Goal: Complete application form

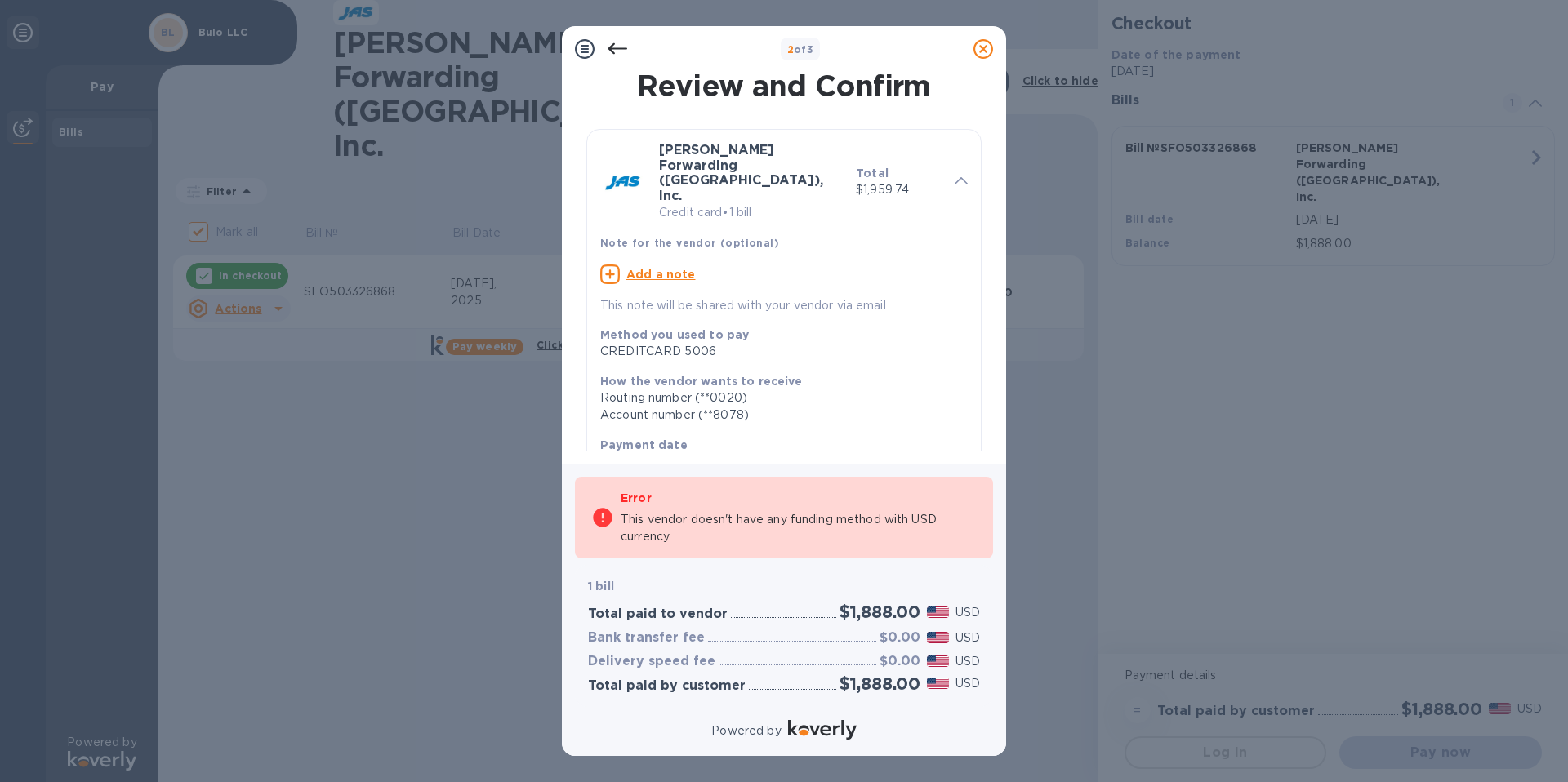
click at [811, 514] on p "This vendor doesn't have any funding method with USD currency" at bounding box center [798, 528] width 356 height 34
click at [619, 49] on icon at bounding box center [617, 49] width 19 height 19
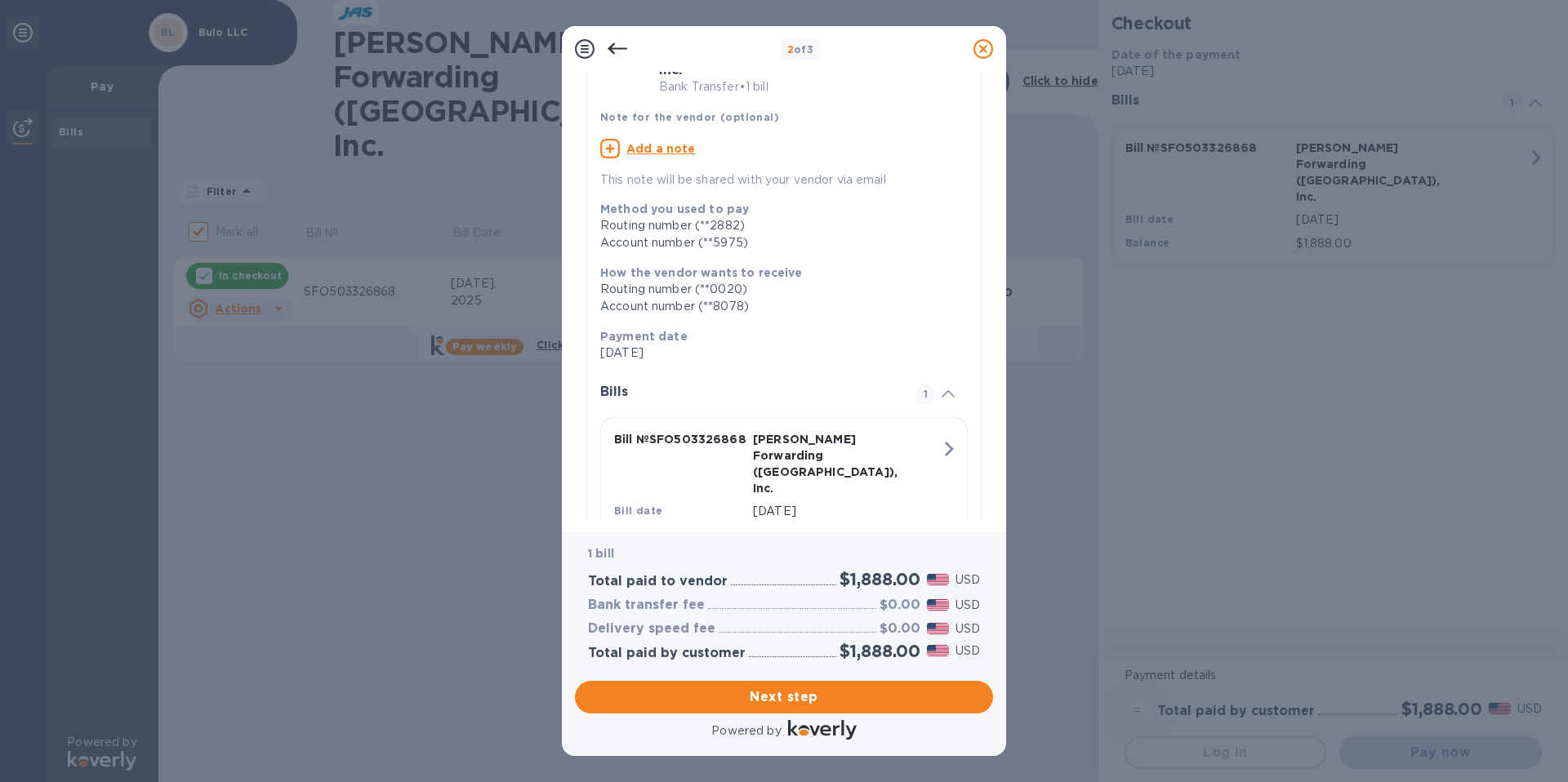
scroll to position [142, 0]
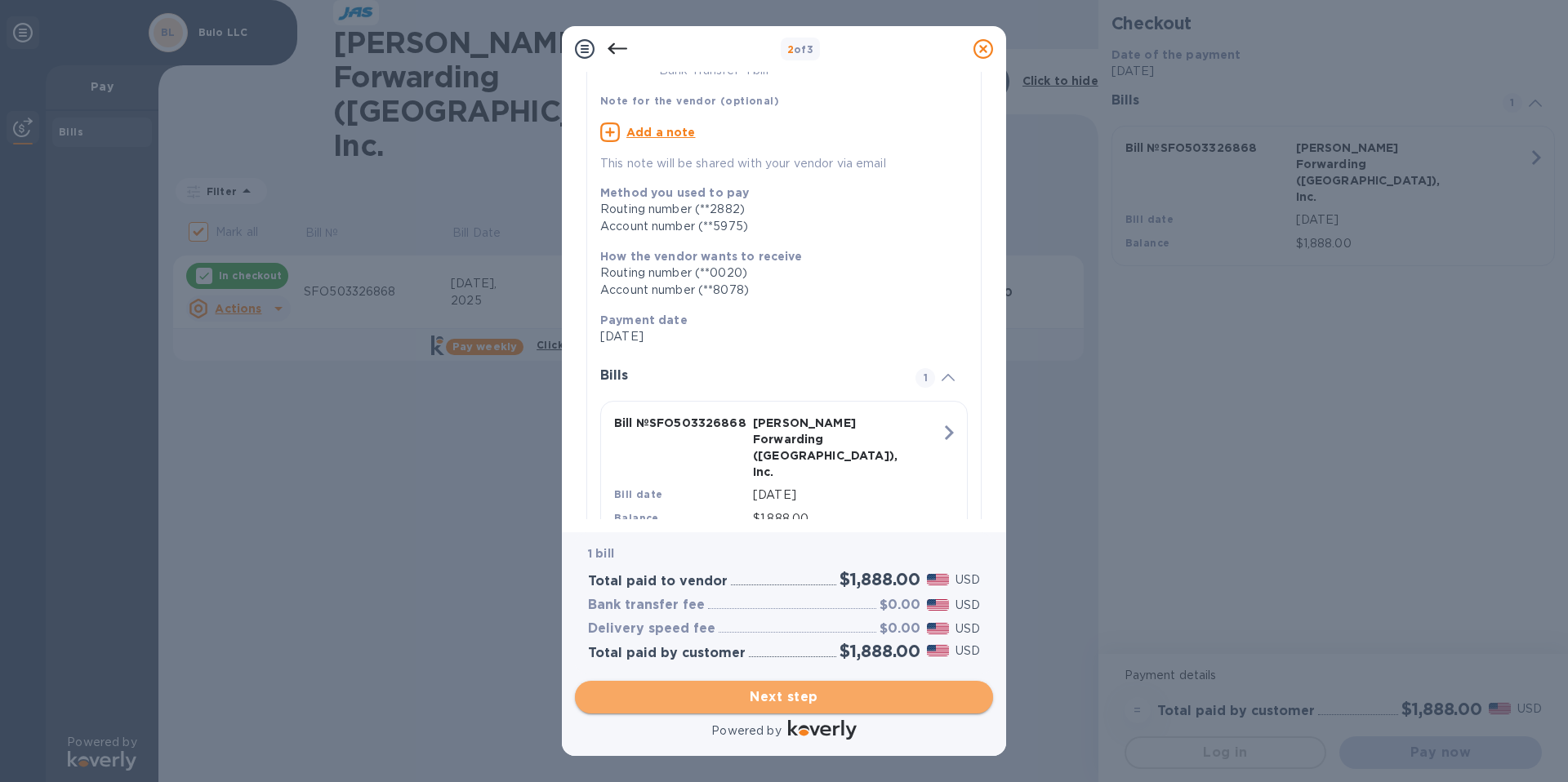
click at [845, 700] on span "Next step" at bounding box center [784, 696] width 392 height 19
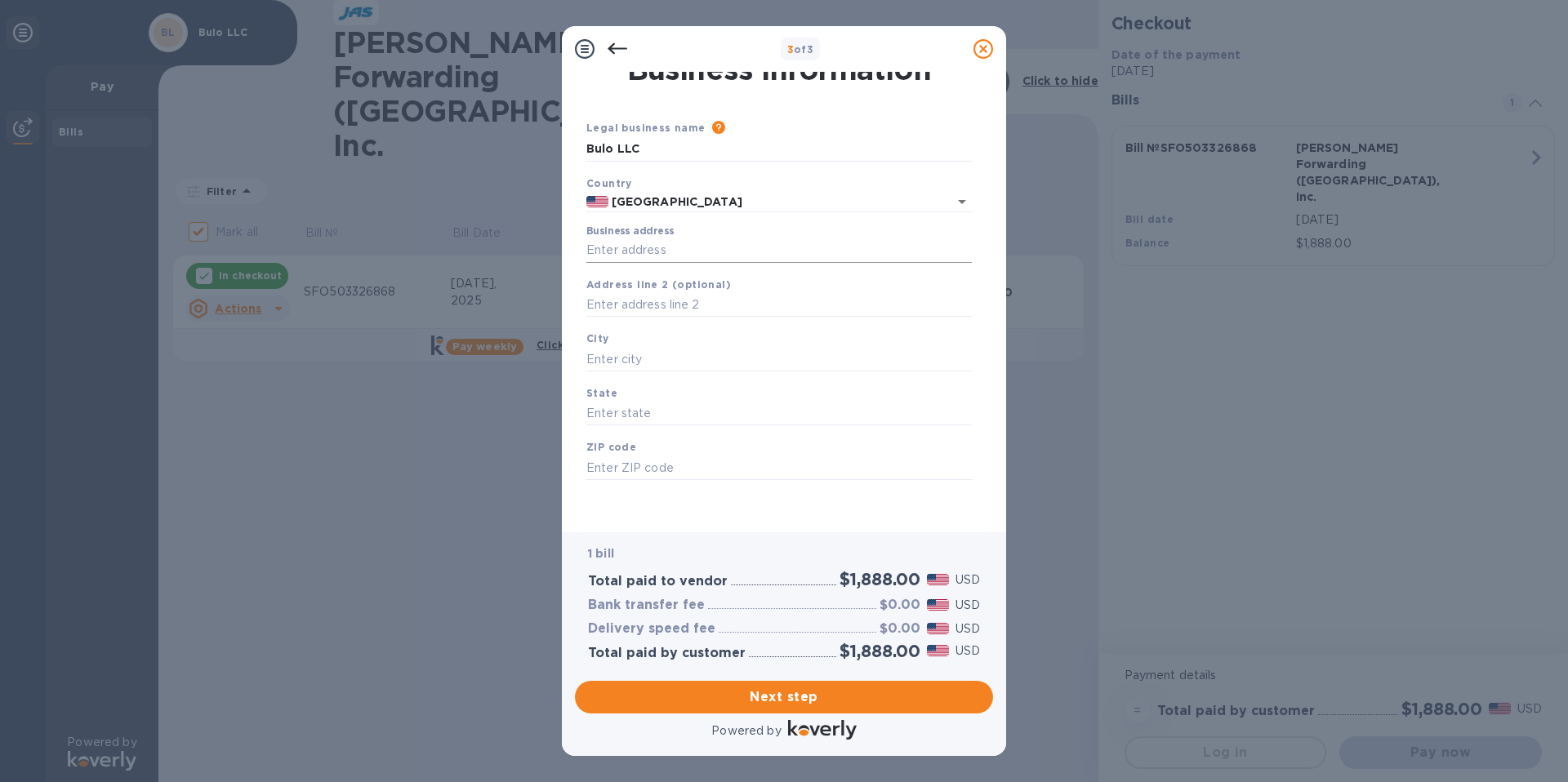
click at [638, 253] on input "Business address" at bounding box center [779, 250] width 385 height 24
type input "[STREET_ADDRESS][PERSON_NAME]"
click at [668, 357] on input "text" at bounding box center [779, 359] width 385 height 24
type input "s"
type input "[GEOGRAPHIC_DATA]"
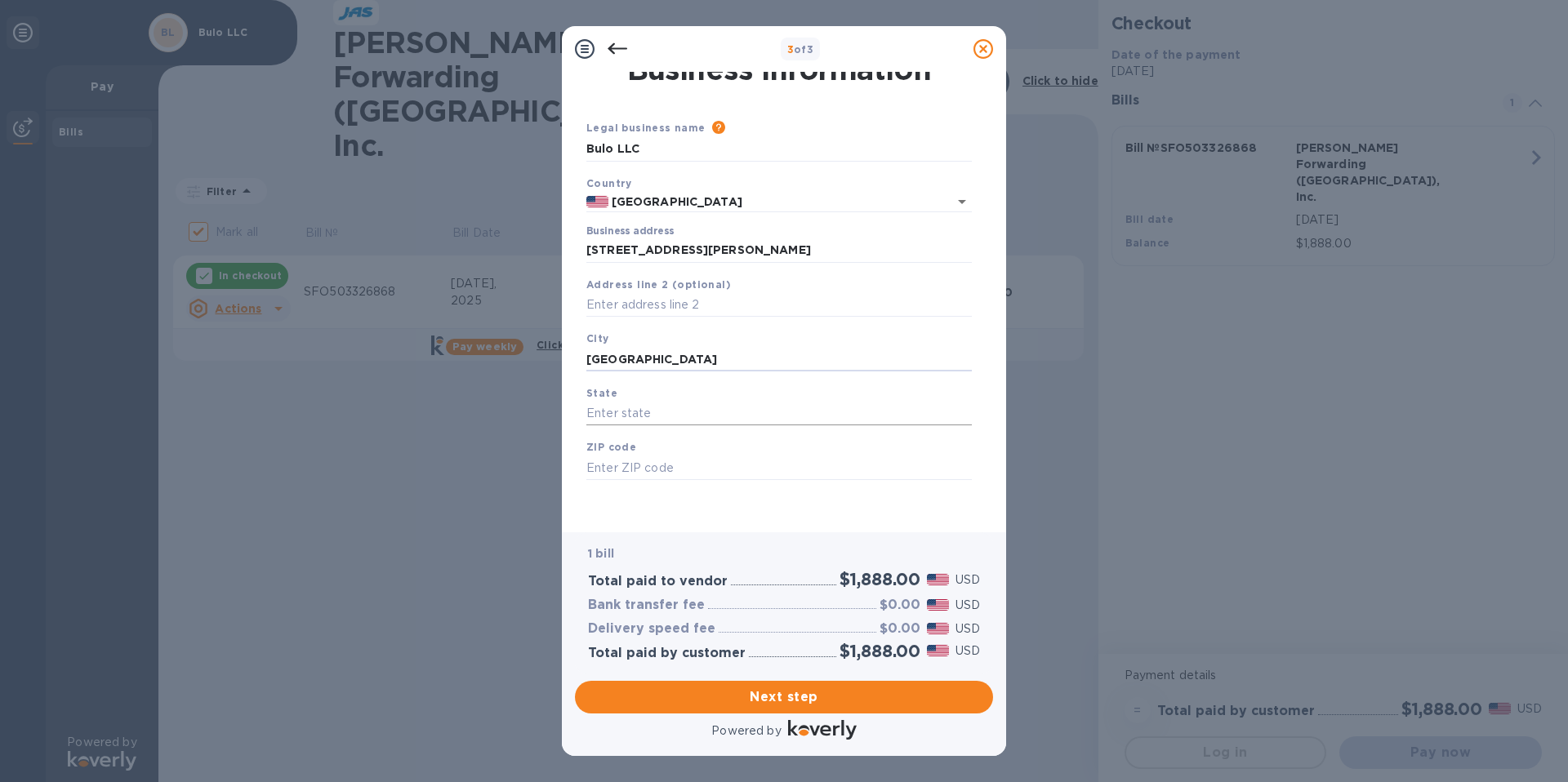
click at [642, 416] on input "text" at bounding box center [779, 414] width 385 height 24
type input "CA"
click at [623, 462] on input "text" at bounding box center [779, 468] width 385 height 24
type input "94102"
click at [705, 507] on div "Legal business name Please provide the legal name that appears on your SS-4 for…" at bounding box center [779, 320] width 399 height 400
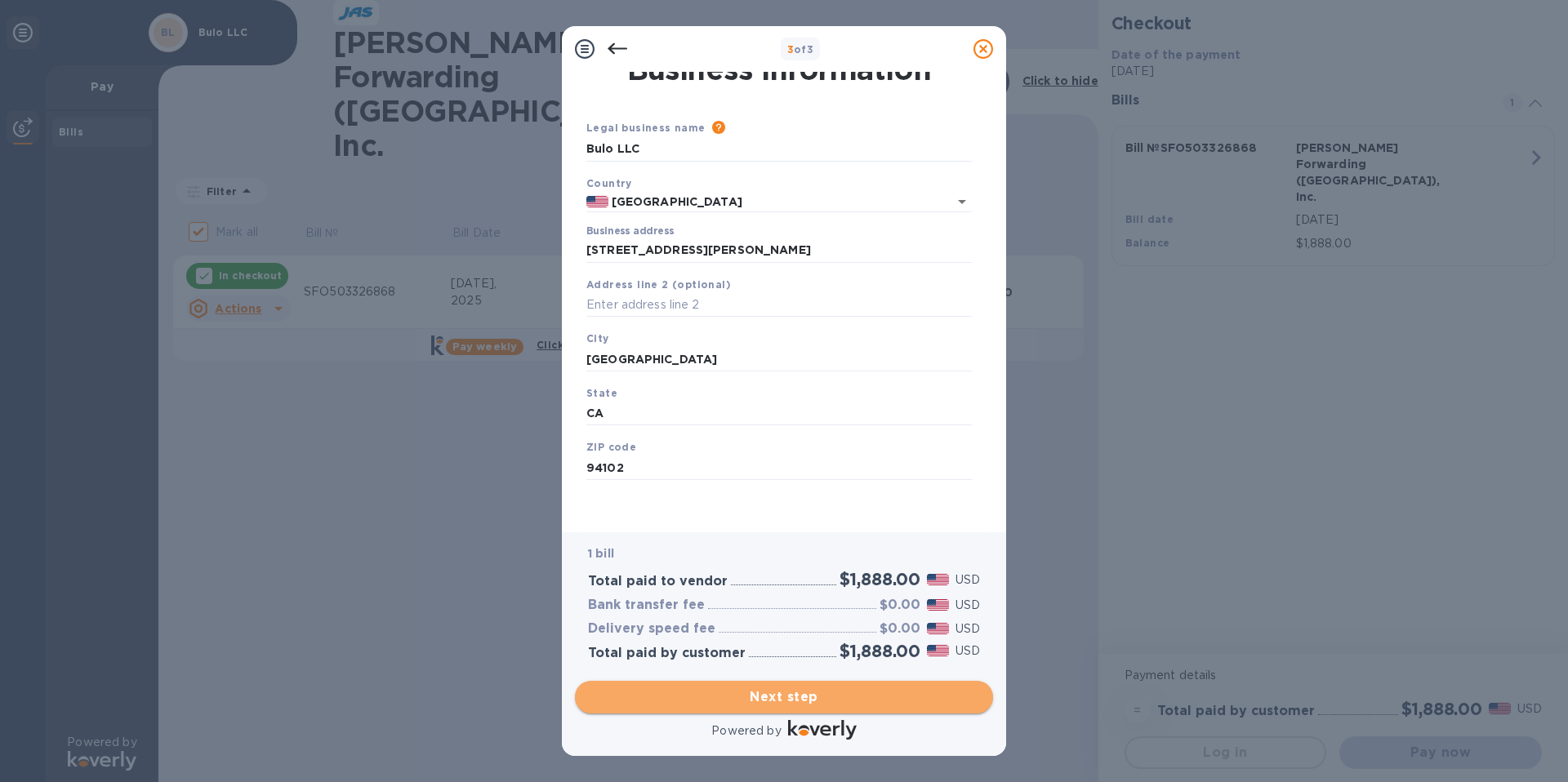
click at [775, 700] on span "Next step" at bounding box center [784, 696] width 392 height 19
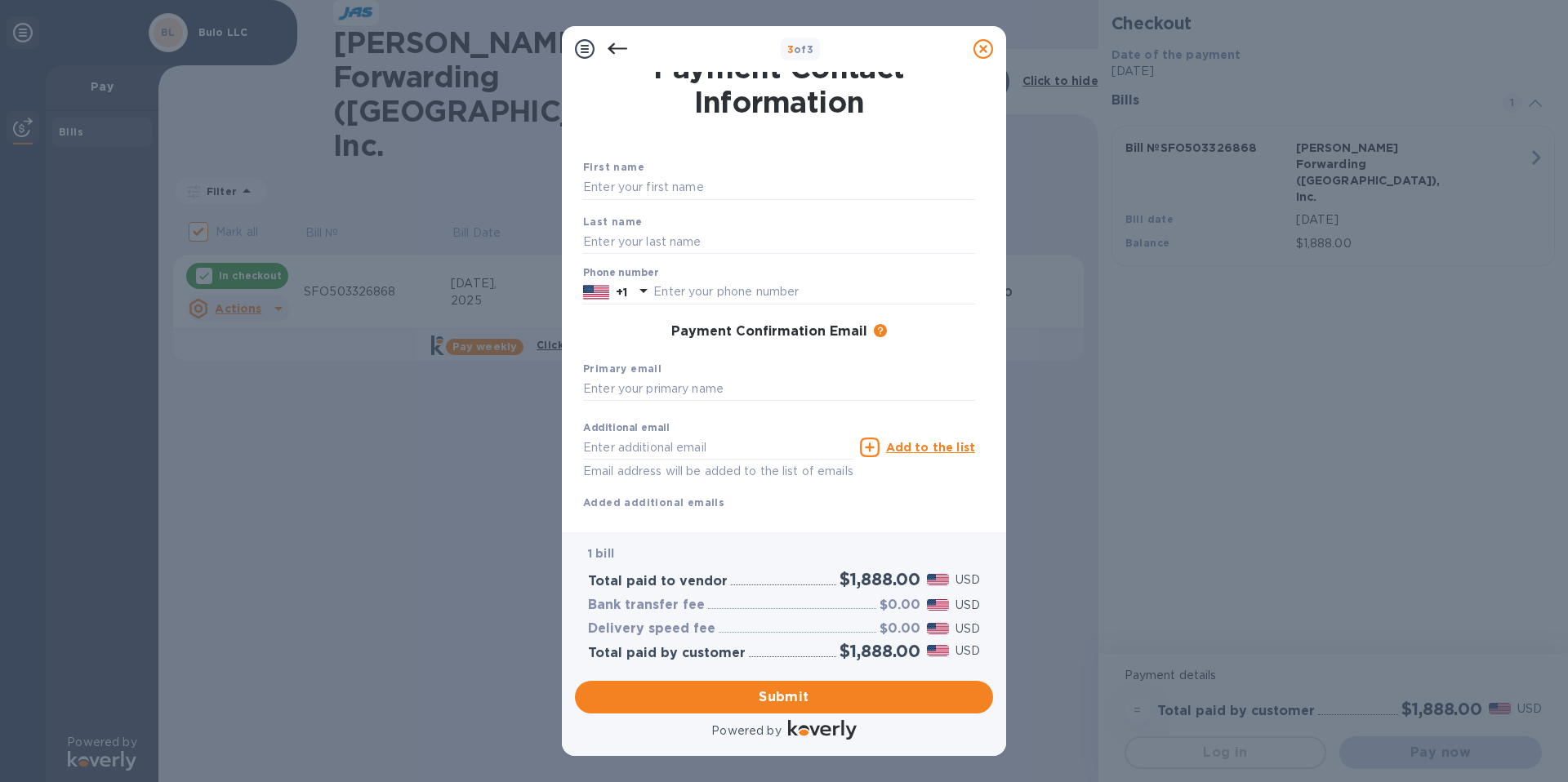
scroll to position [0, 0]
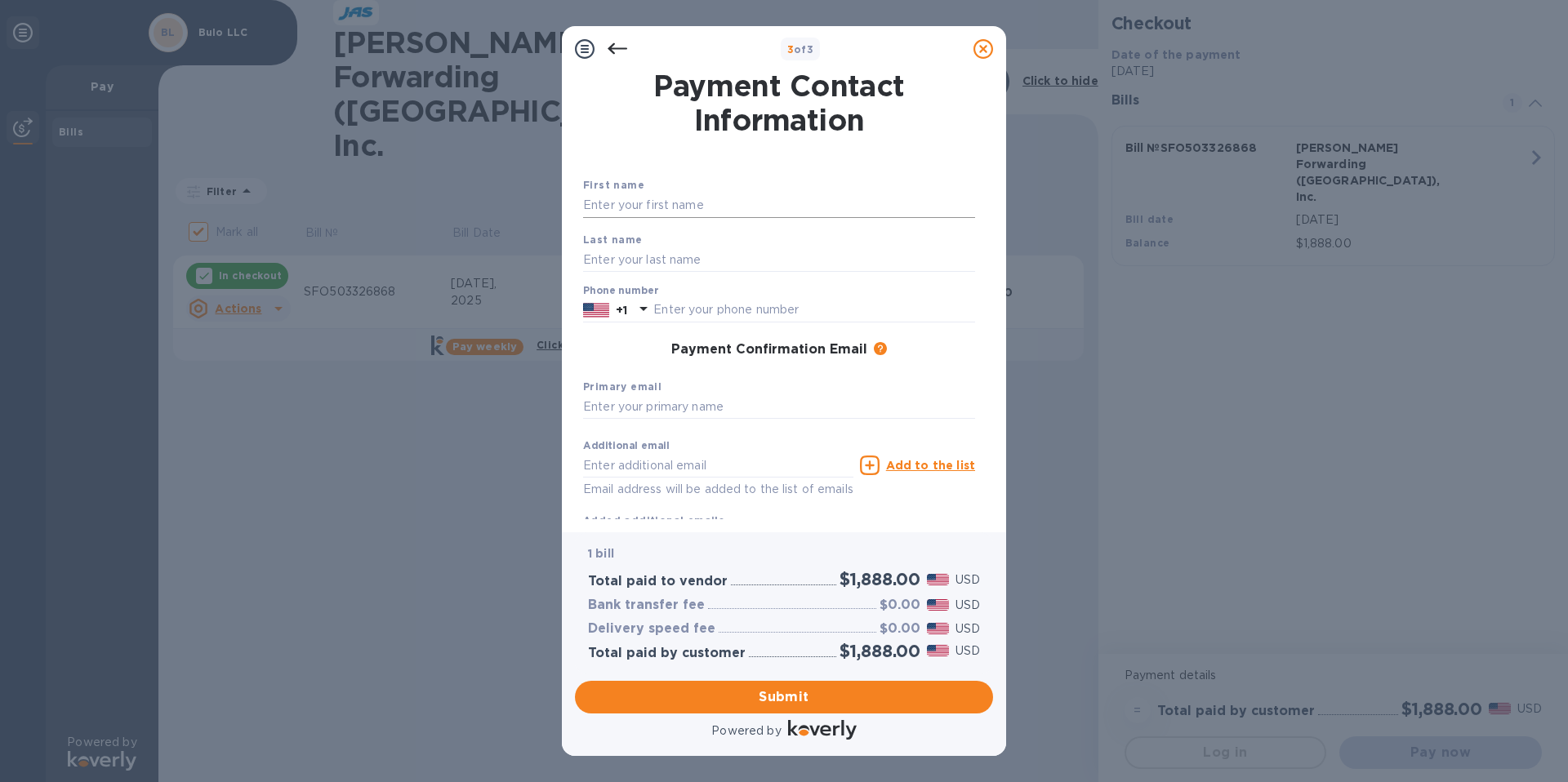
click at [619, 206] on input "text" at bounding box center [779, 205] width 392 height 24
type input "[PERSON_NAME]"
type input "4152554939"
type input "[EMAIL_ADDRESS][DOMAIN_NAME]"
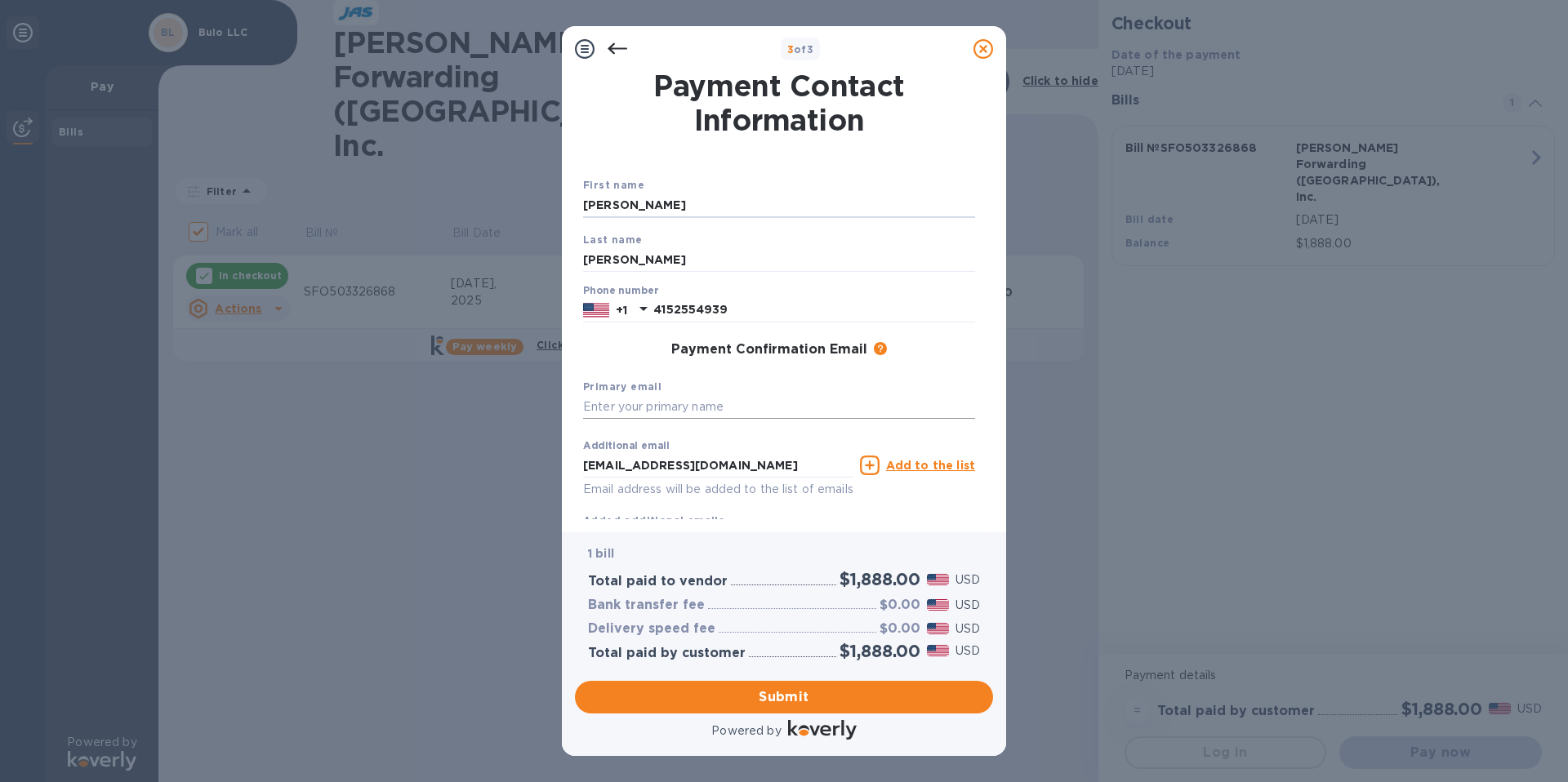
click at [671, 404] on input "text" at bounding box center [779, 407] width 392 height 24
click at [813, 419] on input "[EMAIL_ADDRESS][DOMAIN_NAME]" at bounding box center [779, 407] width 392 height 24
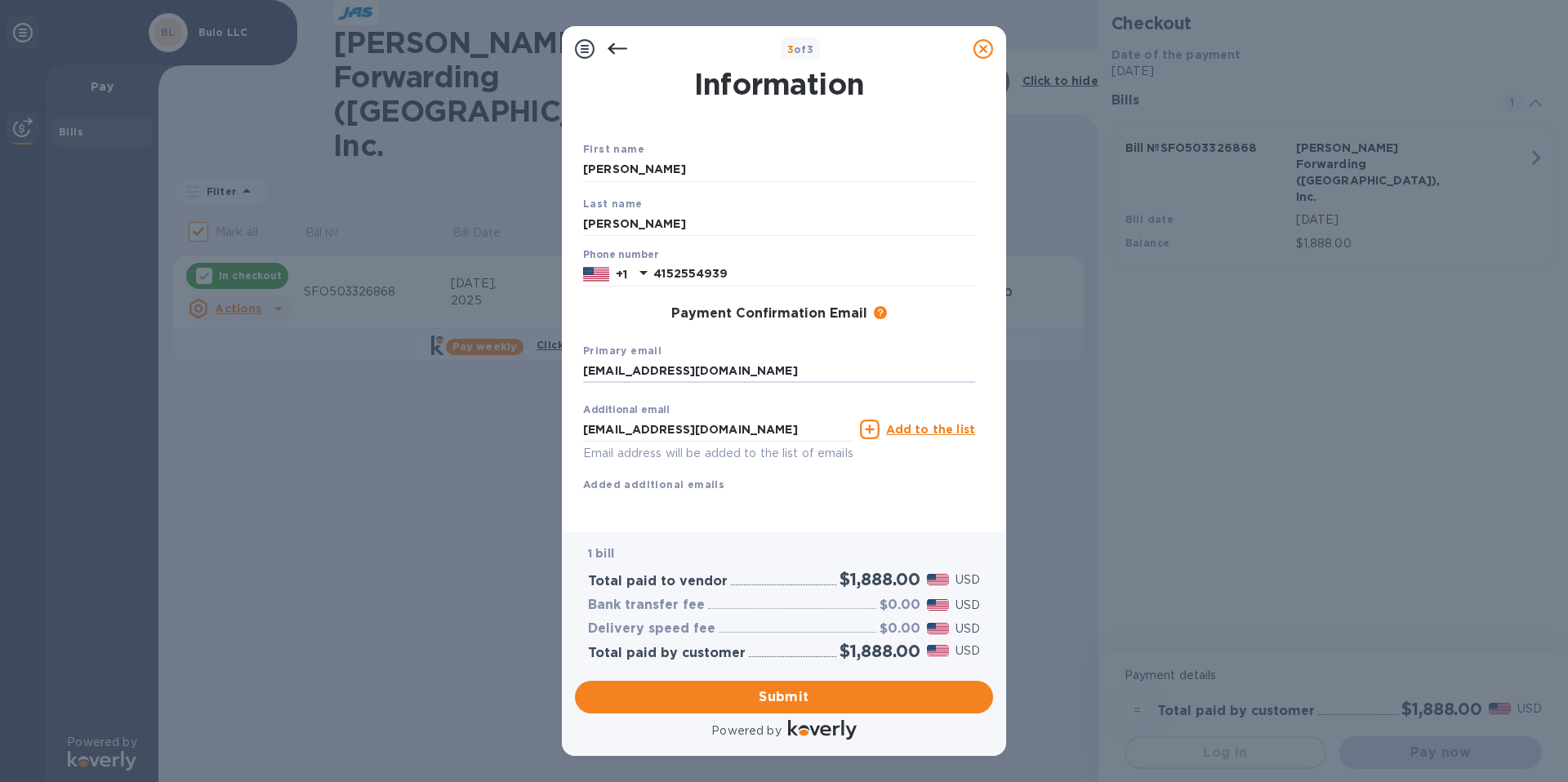
scroll to position [56, 0]
type input "[EMAIL_ADDRESS][DOMAIN_NAME]"
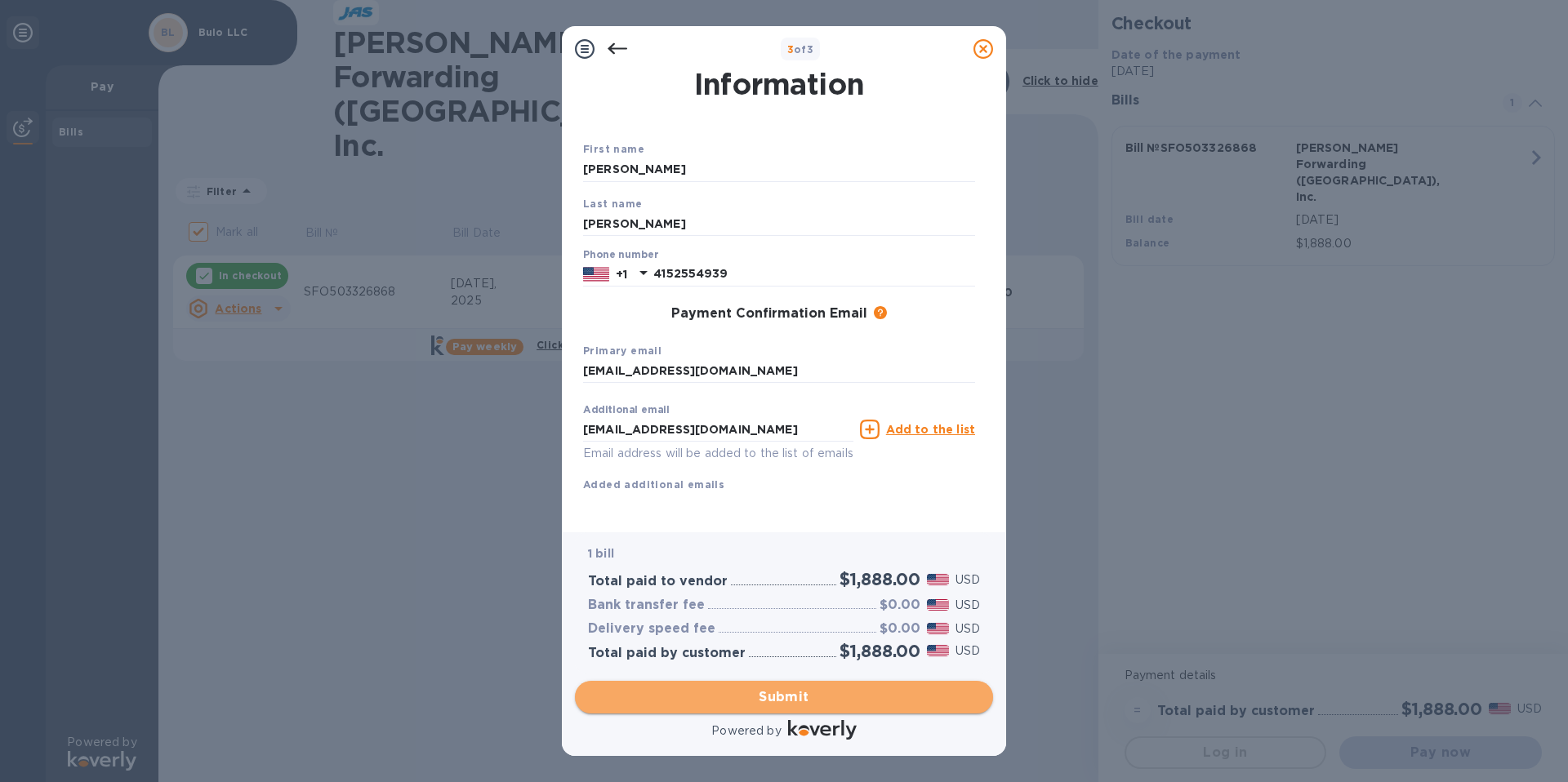
click at [862, 700] on span "Submit" at bounding box center [784, 696] width 392 height 19
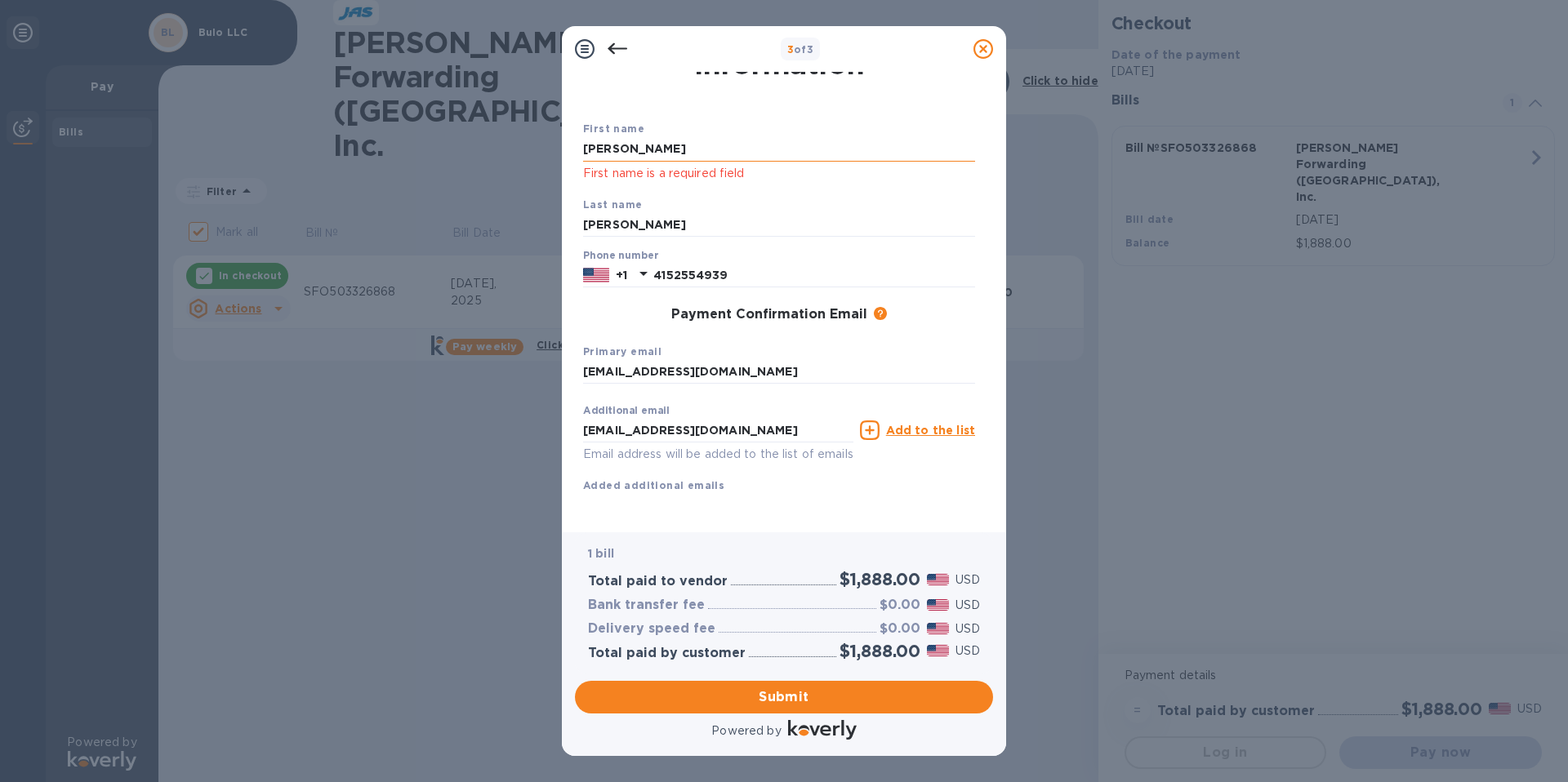
click at [663, 137] on input "[PERSON_NAME]" at bounding box center [779, 149] width 392 height 24
click at [659, 185] on div "First name [PERSON_NAME] First name is a required field" at bounding box center [778, 151] width 405 height 76
click at [640, 157] on input "[PERSON_NAME]" at bounding box center [779, 149] width 392 height 24
click at [658, 220] on input "[PERSON_NAME]" at bounding box center [779, 225] width 392 height 24
click at [644, 144] on input "[PERSON_NAME]" at bounding box center [779, 149] width 392 height 24
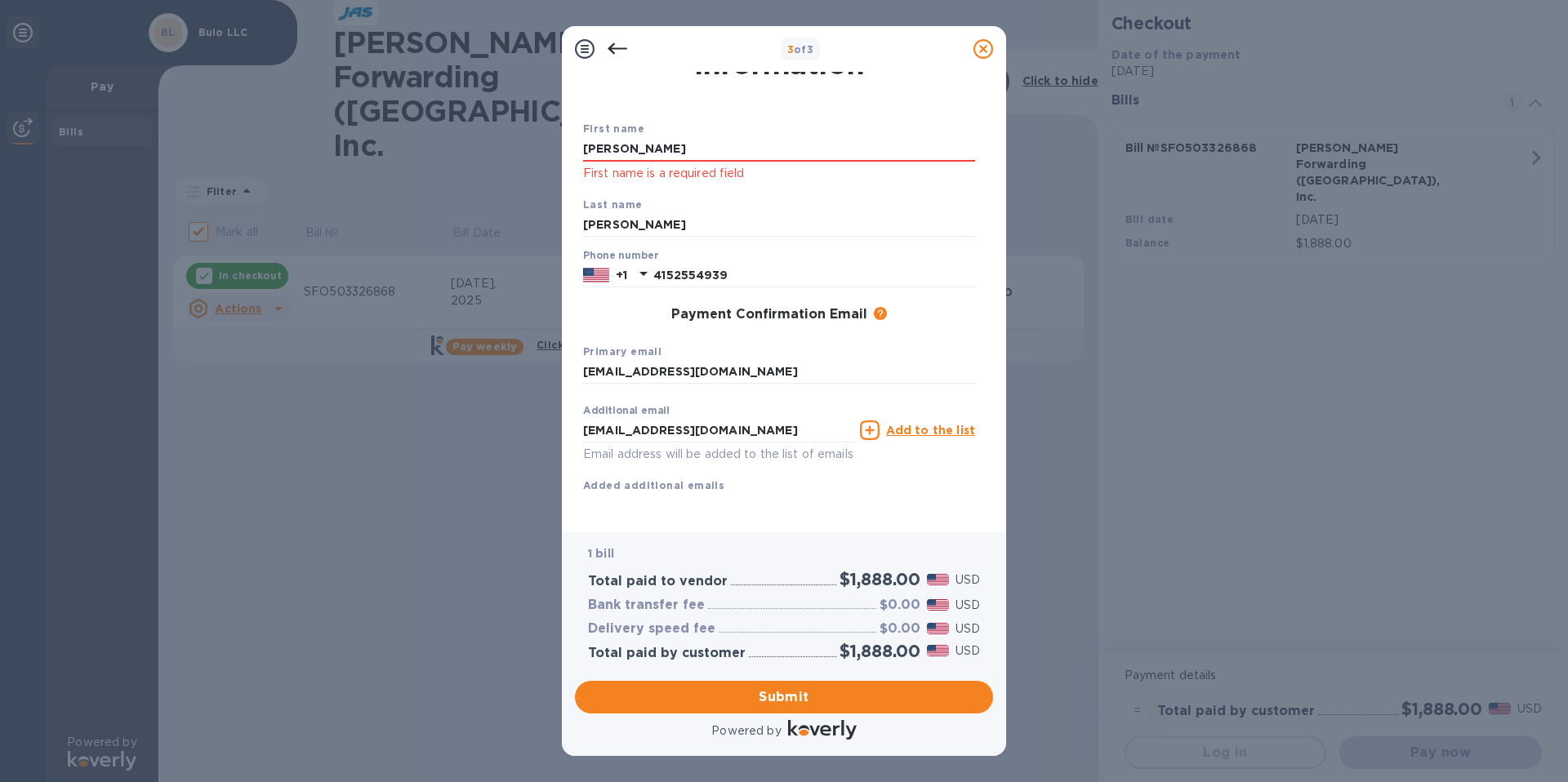
drag, startPoint x: 638, startPoint y: 147, endPoint x: 566, endPoint y: 140, distance: 72.3
click at [569, 142] on div "Payment Contact Information First name [PERSON_NAME] First name is a required f…" at bounding box center [784, 302] width 444 height 461
type input "[PERSON_NAME]"
click at [626, 231] on input "[PERSON_NAME]" at bounding box center [779, 225] width 392 height 24
type input "P"
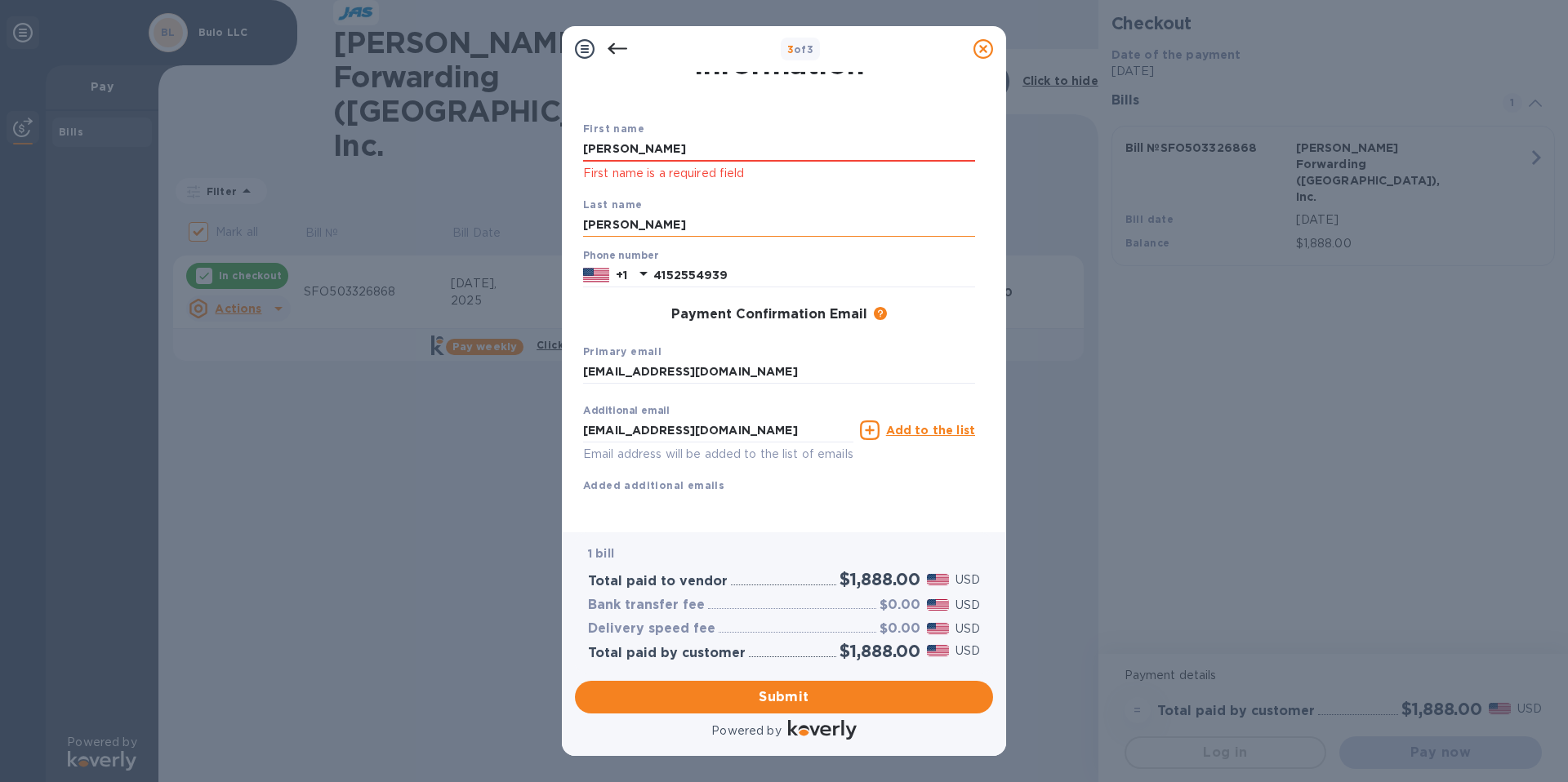
type input "[PERSON_NAME]"
click at [607, 314] on div "Payment Confirmation Email The added email addresses will be used to send the p…" at bounding box center [779, 314] width 392 height 16
click at [824, 367] on div "Primary email [EMAIL_ADDRESS][DOMAIN_NAME]" at bounding box center [778, 362] width 405 height 55
click at [781, 417] on input "[EMAIL_ADDRESS][DOMAIN_NAME]" at bounding box center [718, 429] width 270 height 24
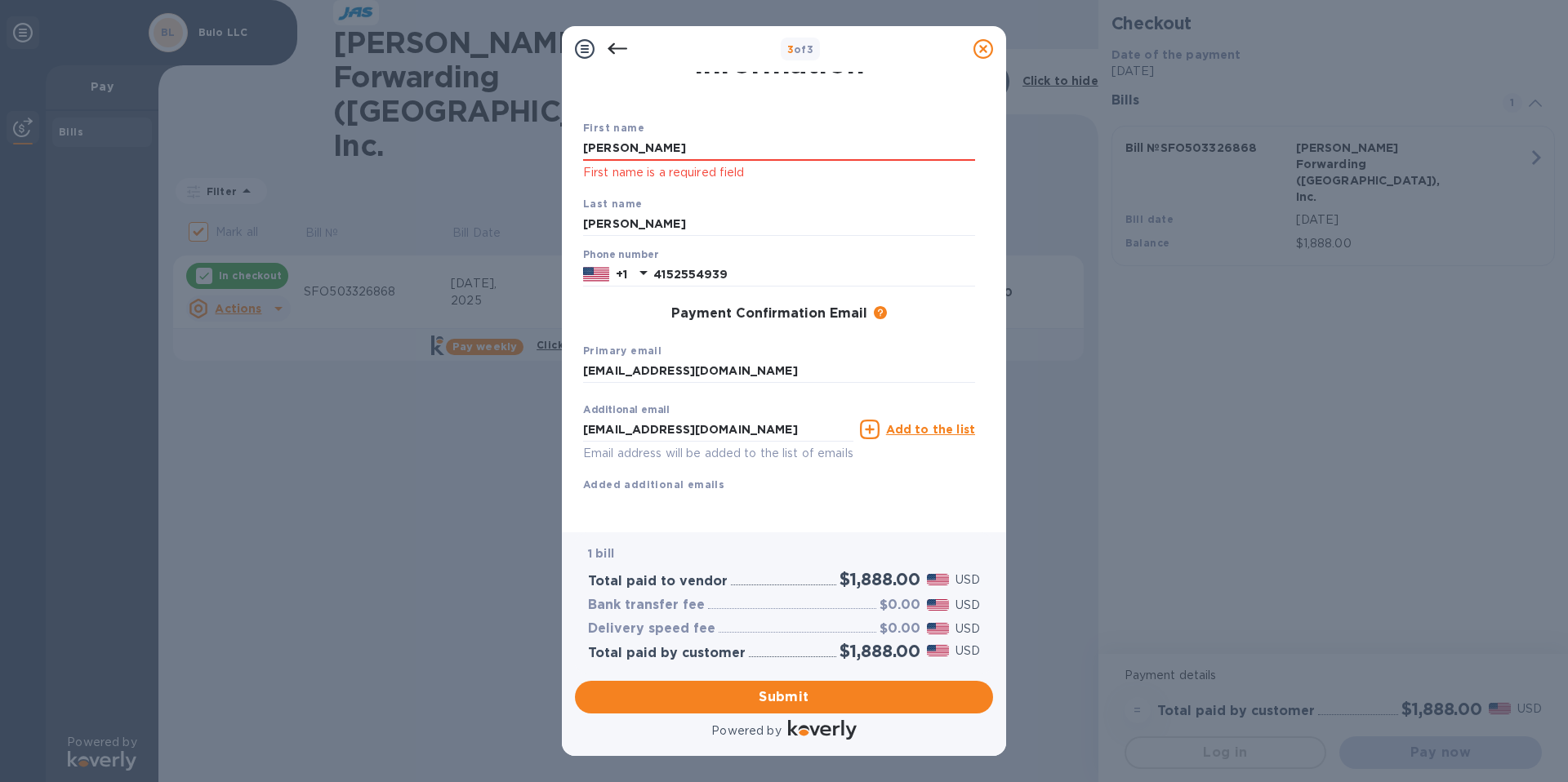
click at [806, 393] on div "Additional email [EMAIL_ADDRESS][DOMAIN_NAME] Email address will be added to th…" at bounding box center [718, 429] width 277 height 73
click at [808, 417] on input "[EMAIL_ADDRESS][DOMAIN_NAME]" at bounding box center [718, 429] width 270 height 24
click at [801, 486] on div "First name [PERSON_NAME] First name is a required field Last name [PERSON_NAME]…" at bounding box center [779, 320] width 392 height 400
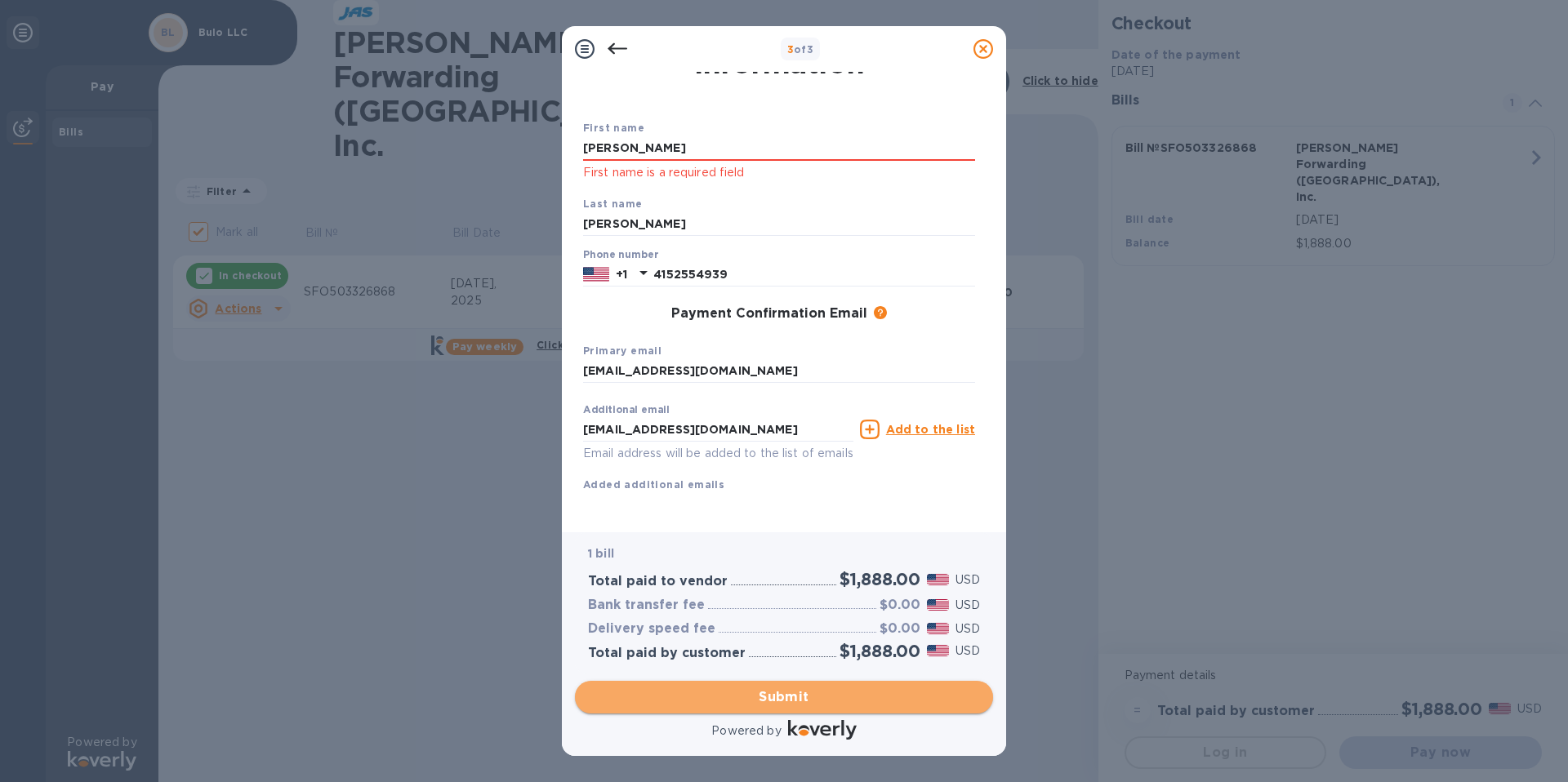
click at [880, 702] on span "Submit" at bounding box center [784, 696] width 392 height 19
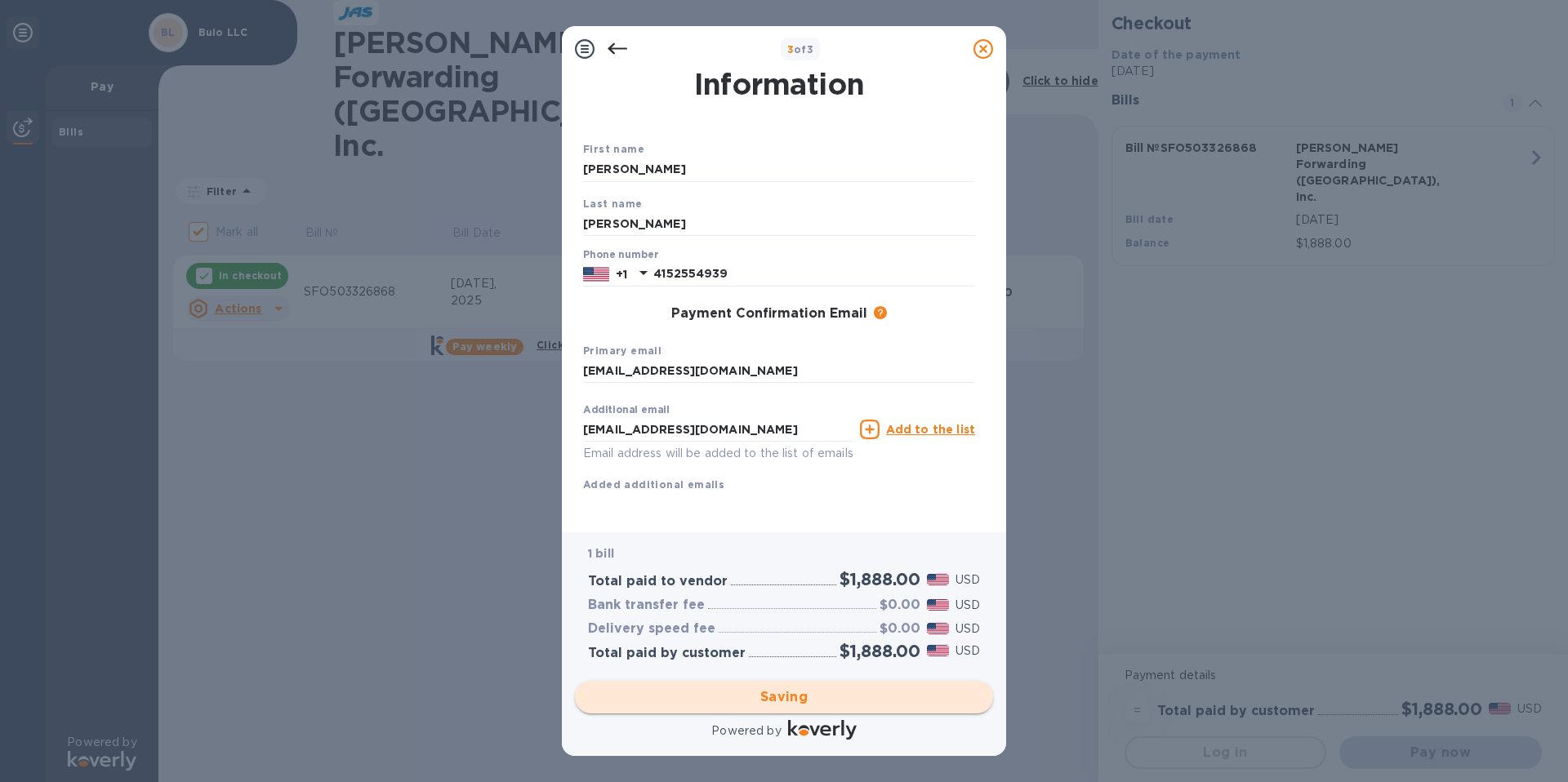
checkbox input "false"
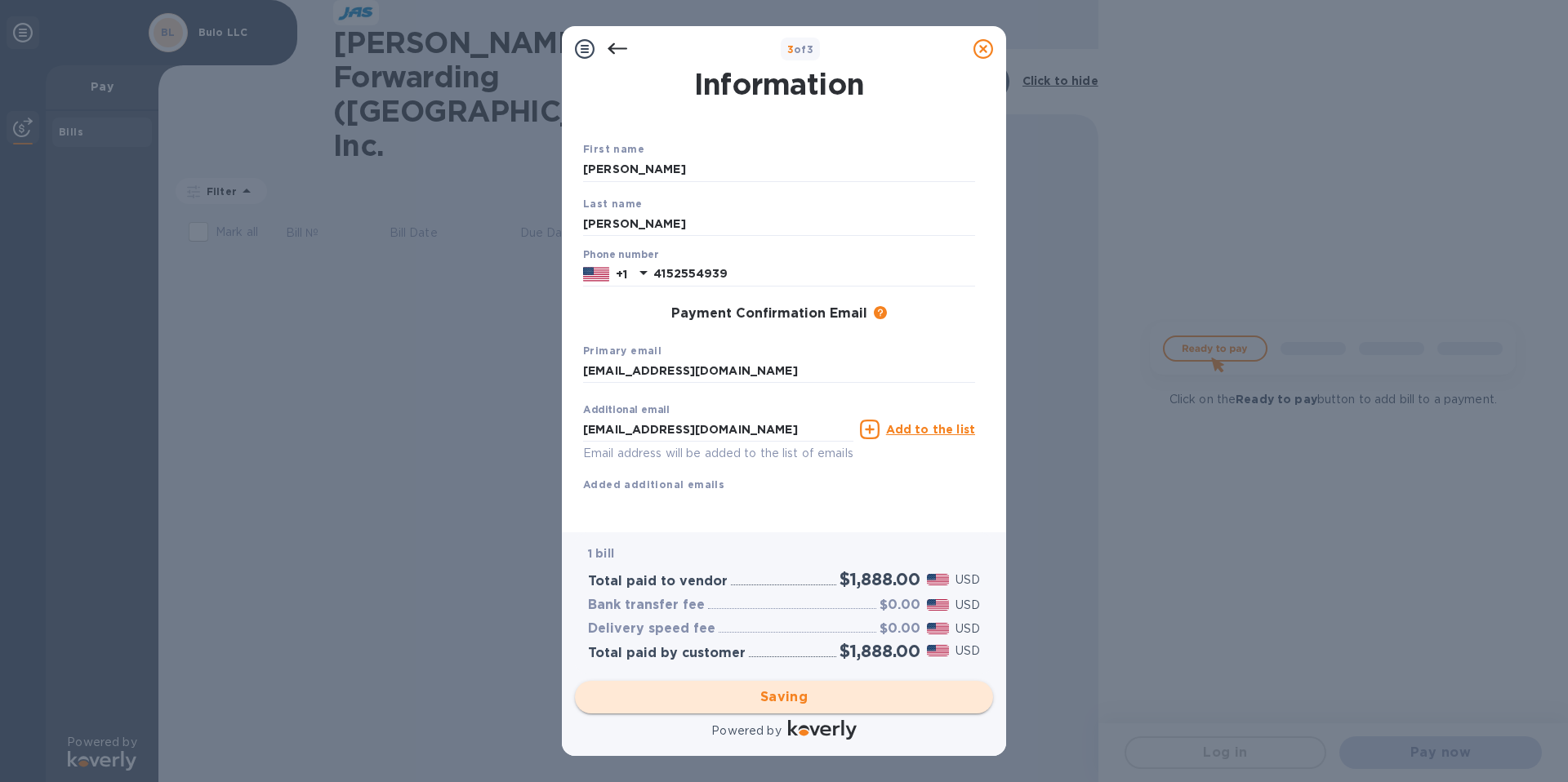
scroll to position [0, 0]
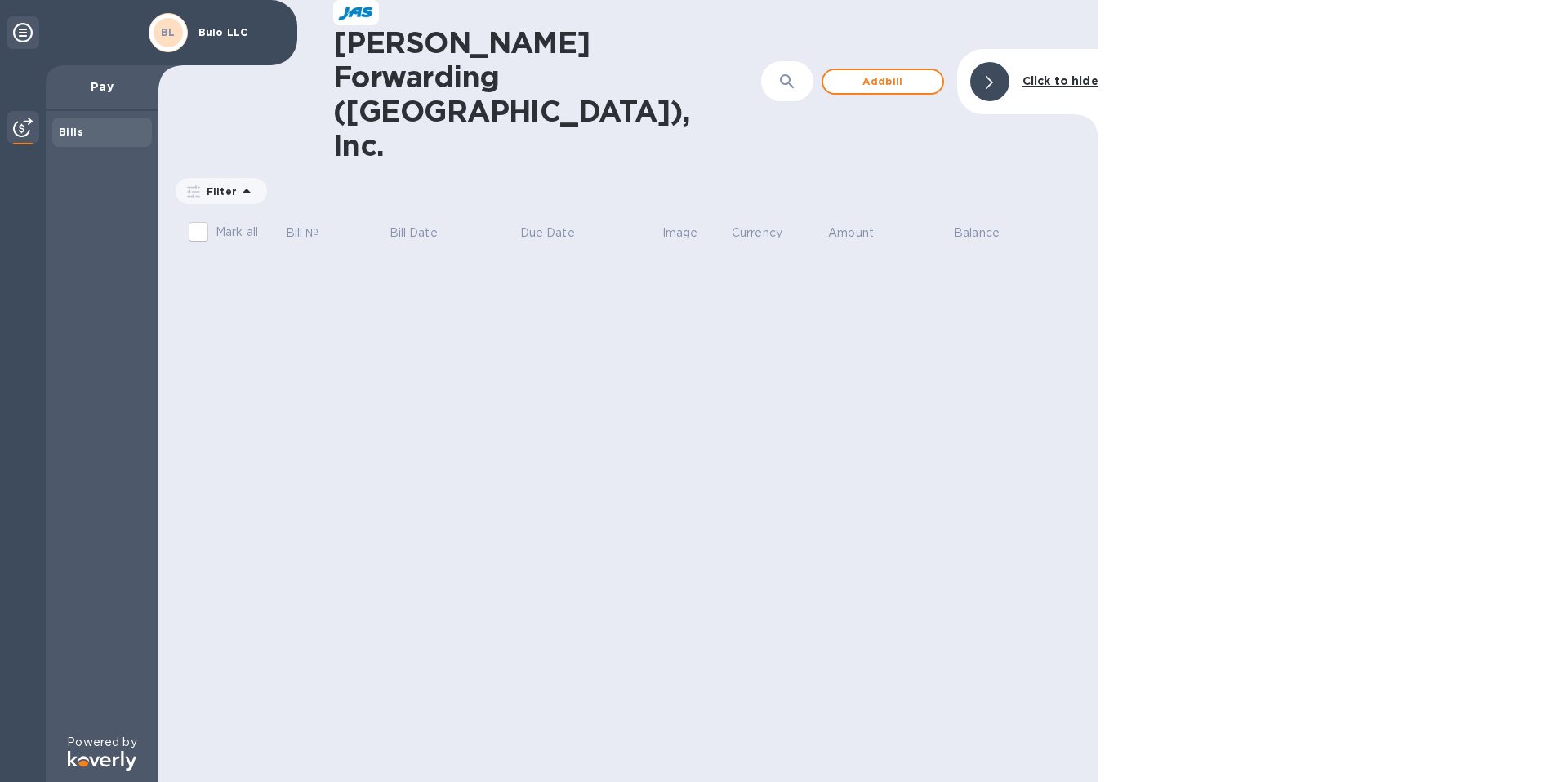
click at [225, 31] on p "Bulo LLC" at bounding box center [239, 33] width 82 height 12
click at [19, 29] on icon at bounding box center [23, 32] width 19 height 19
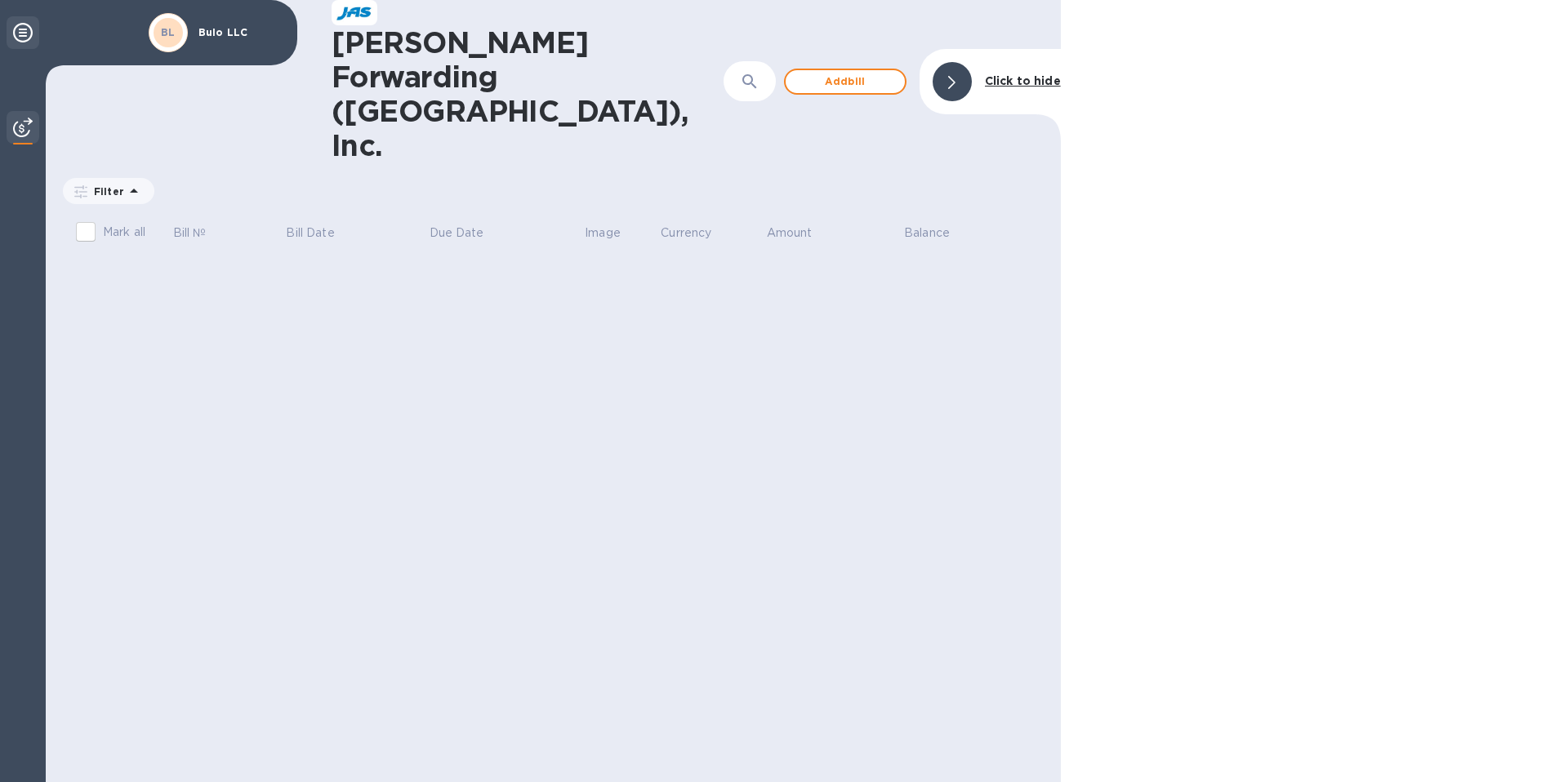
click at [19, 29] on icon at bounding box center [23, 32] width 19 height 19
